Goal: Browse casually: Explore the website without a specific task or goal

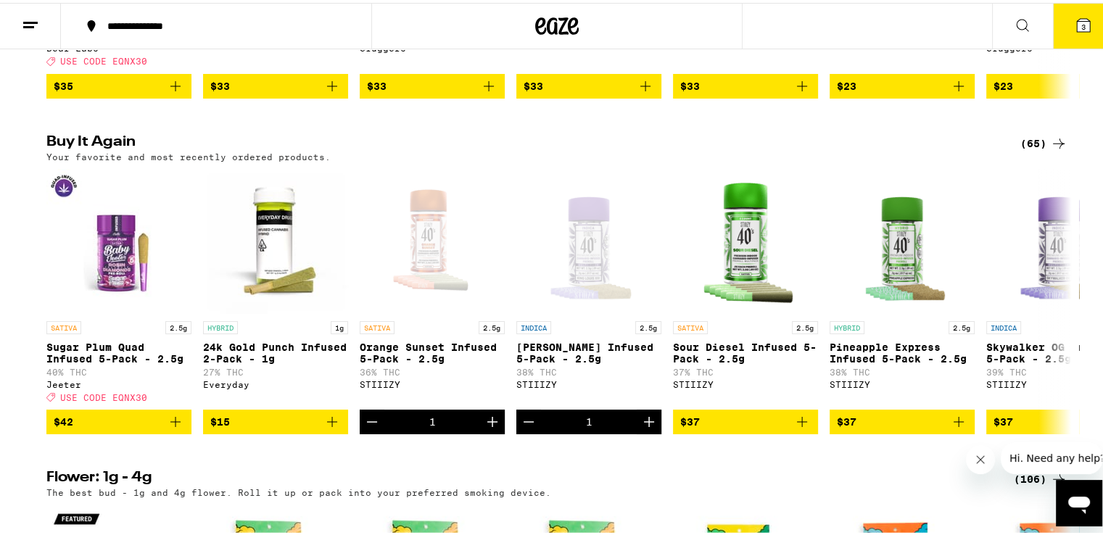
scroll to position [1529, 0]
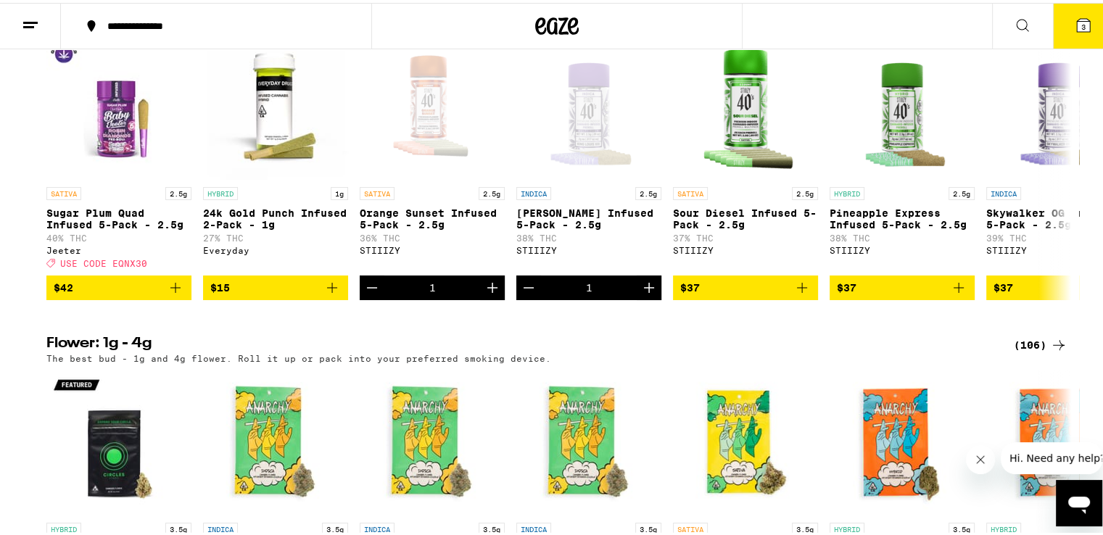
scroll to position [1434, 0]
